Goal: Check status: Check status

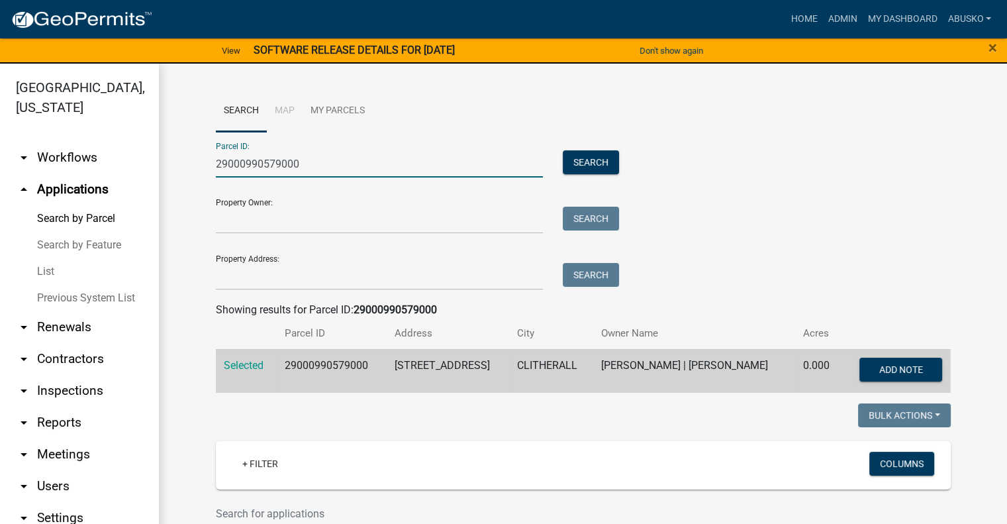
drag, startPoint x: 304, startPoint y: 162, endPoint x: 171, endPoint y: 166, distance: 132.5
click at [171, 166] on div "Search Map My Parcels Parcel ID: 29000990579000 Search Property Owner: Search P…" at bounding box center [583, 480] width 848 height 832
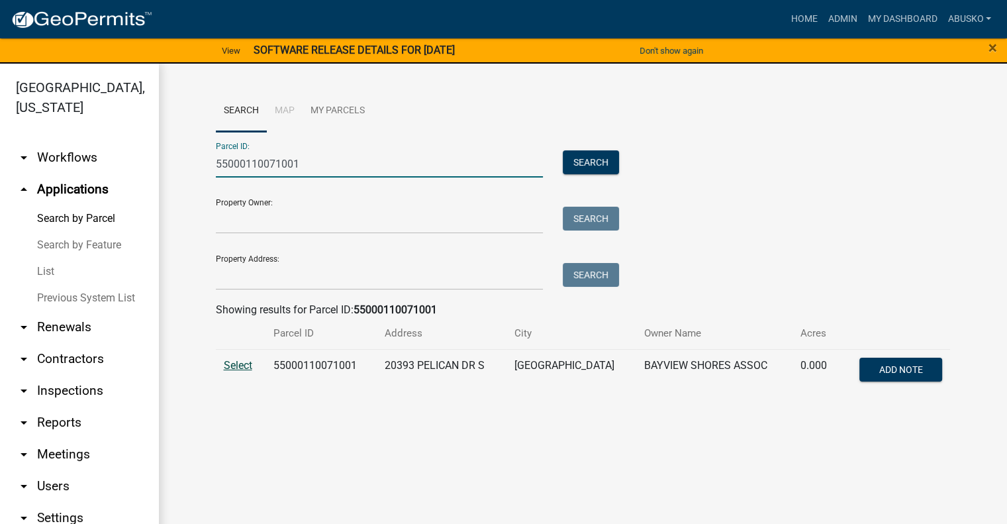
type input "55000110071001"
click at [242, 365] on span "Select" at bounding box center [238, 365] width 28 height 13
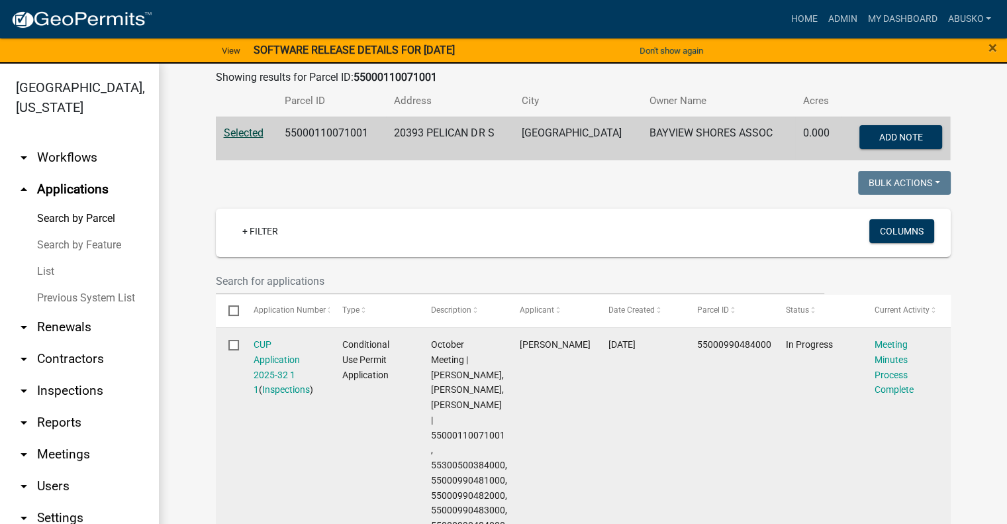
scroll to position [203, 0]
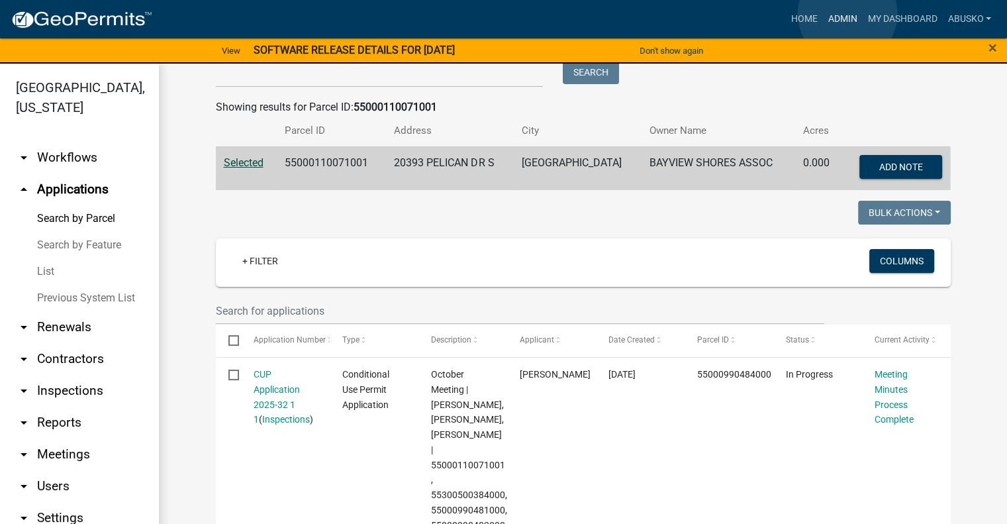
click at [847, 14] on link "Admin" at bounding box center [842, 19] width 40 height 25
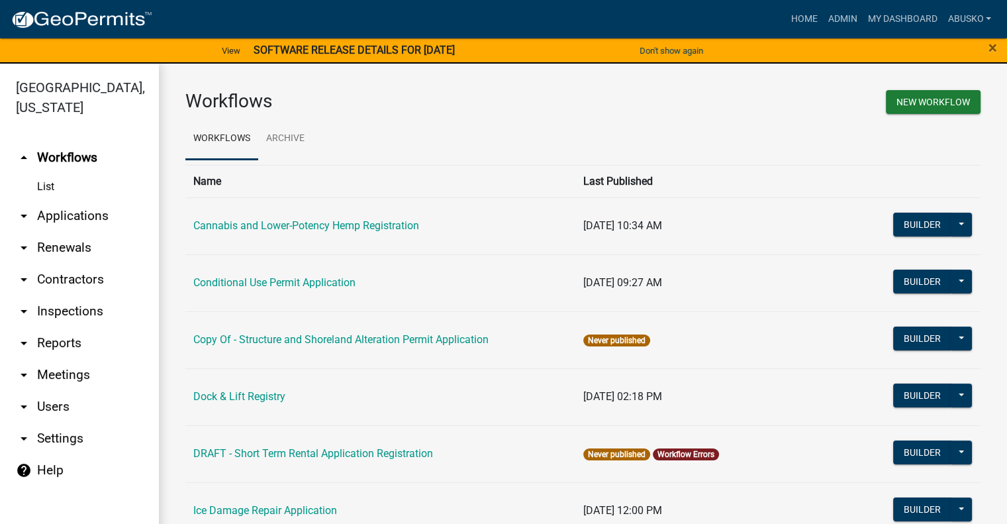
click at [101, 216] on link "arrow_drop_down Applications" at bounding box center [79, 216] width 159 height 32
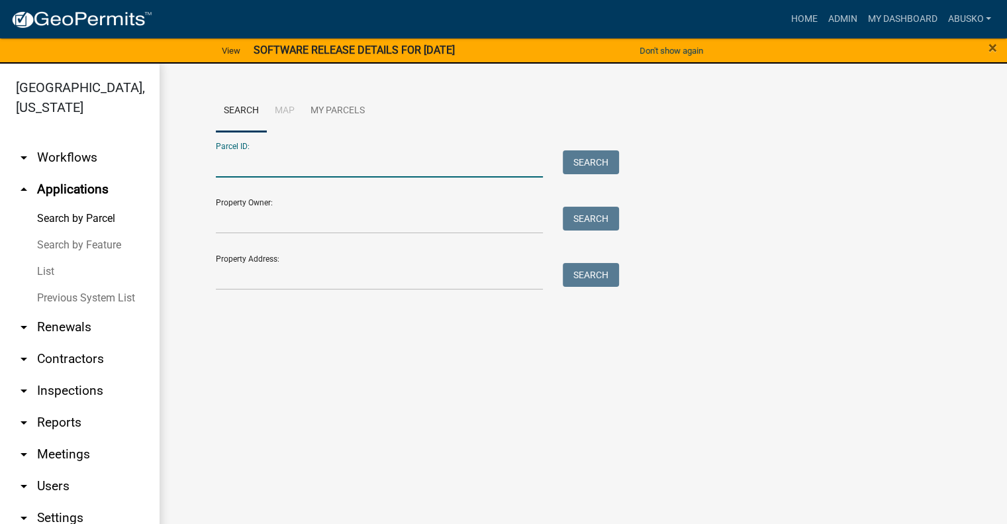
click at [250, 165] on input "Parcel ID:" at bounding box center [380, 163] width 328 height 27
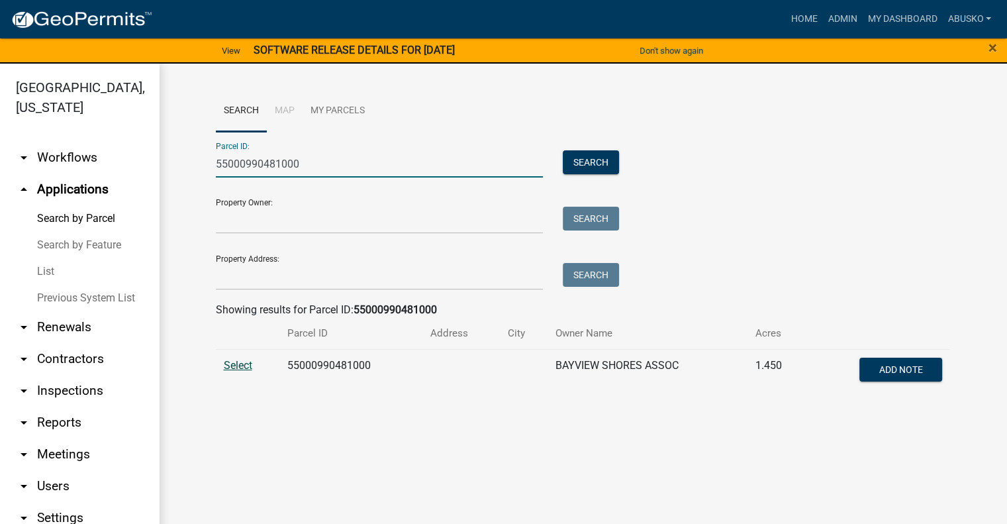
type input "55000990481000"
click at [246, 361] on span "Select" at bounding box center [238, 365] width 28 height 13
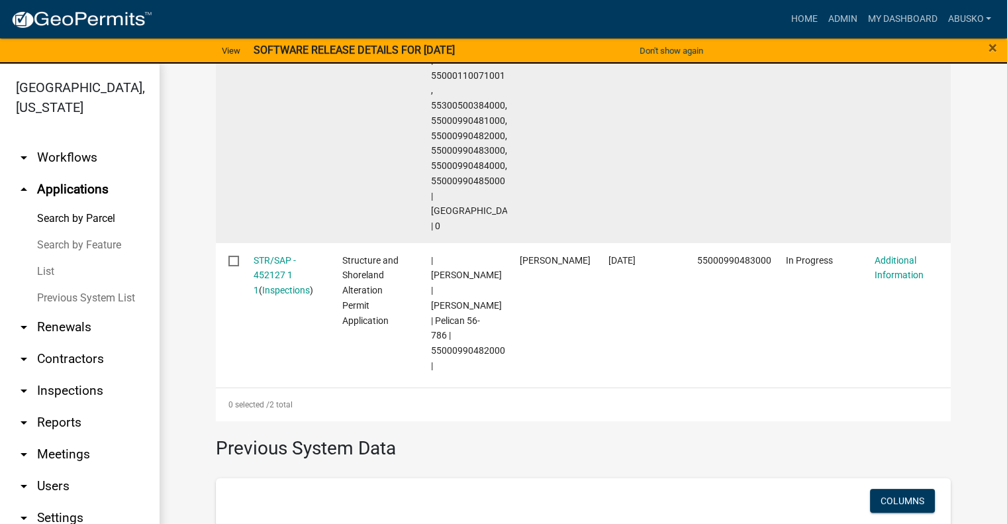
scroll to position [596, 0]
